Goal: Information Seeking & Learning: Learn about a topic

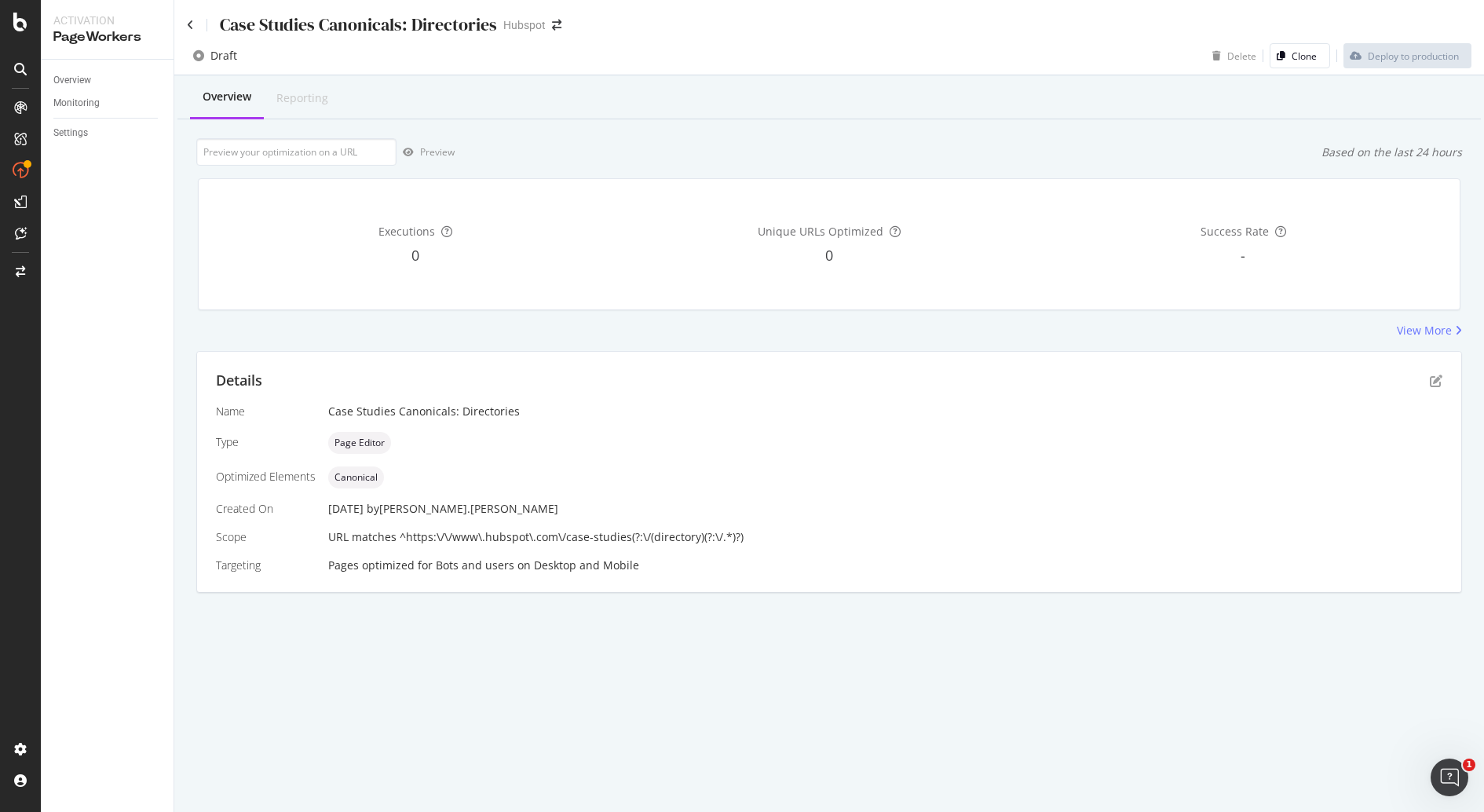
click at [811, 390] on div "Details" at bounding box center [829, 380] width 1227 height 20
click at [190, 25] on icon at bounding box center [190, 25] width 7 height 11
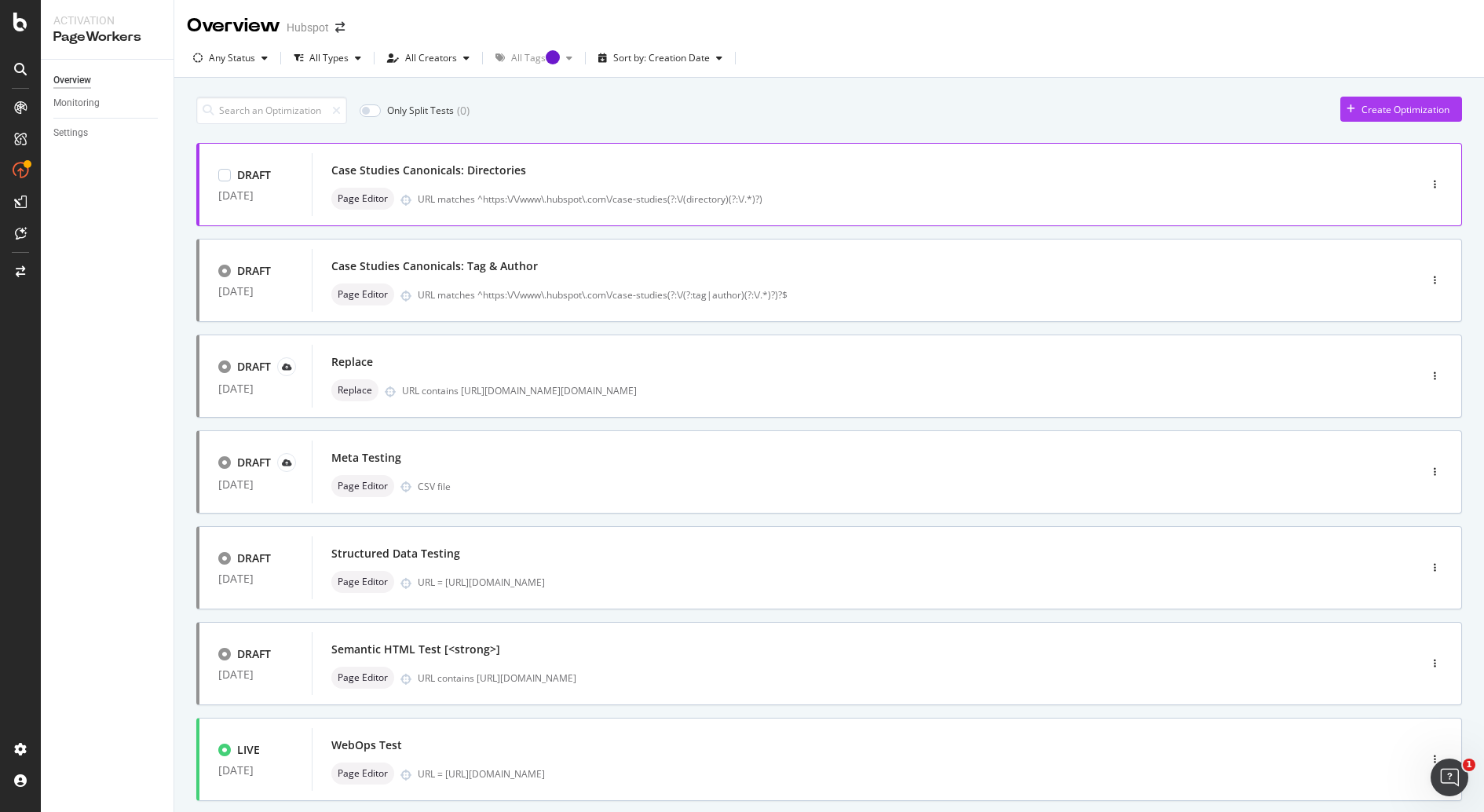
click at [997, 147] on div "DRAFT [DATE] Case Studies Canonicals: Directories Page Editor URL matches ^http…" at bounding box center [829, 185] width 1266 height 83
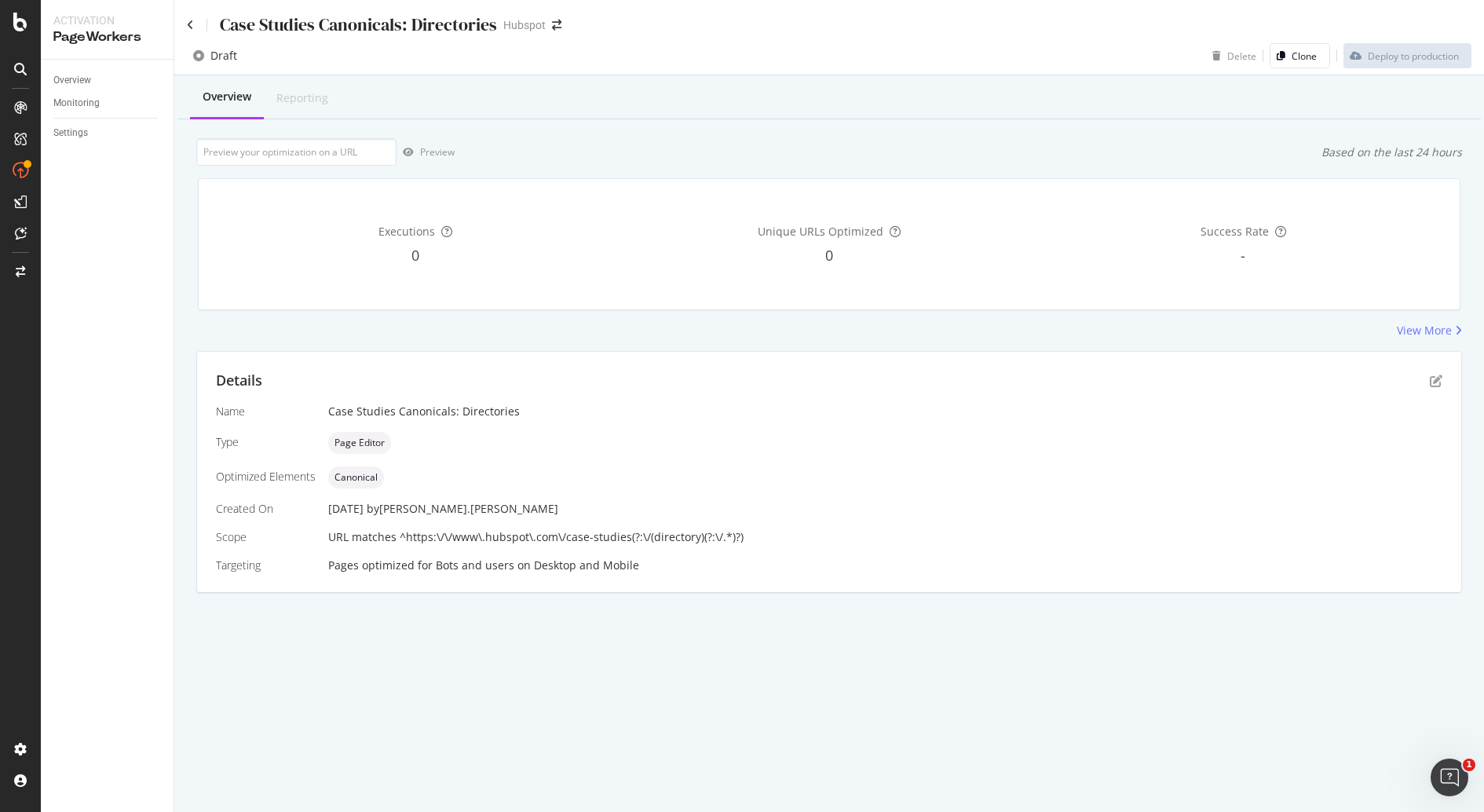
click at [688, 196] on div "Unique URLs Optimized 0" at bounding box center [828, 244] width 407 height 105
